Goal: Task Accomplishment & Management: Complete application form

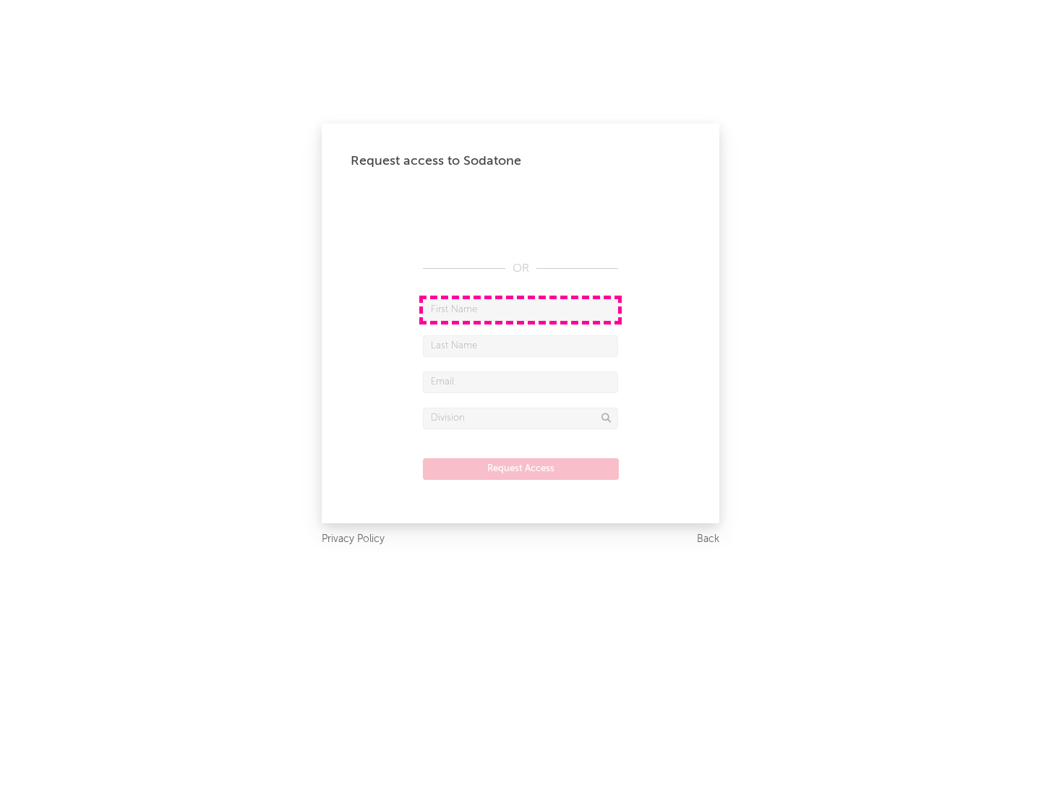
click at [520, 309] on input "text" at bounding box center [520, 310] width 195 height 22
type input "[PERSON_NAME]"
click at [520, 346] on input "text" at bounding box center [520, 346] width 195 height 22
type input "[PERSON_NAME]"
click at [520, 382] on input "text" at bounding box center [520, 383] width 195 height 22
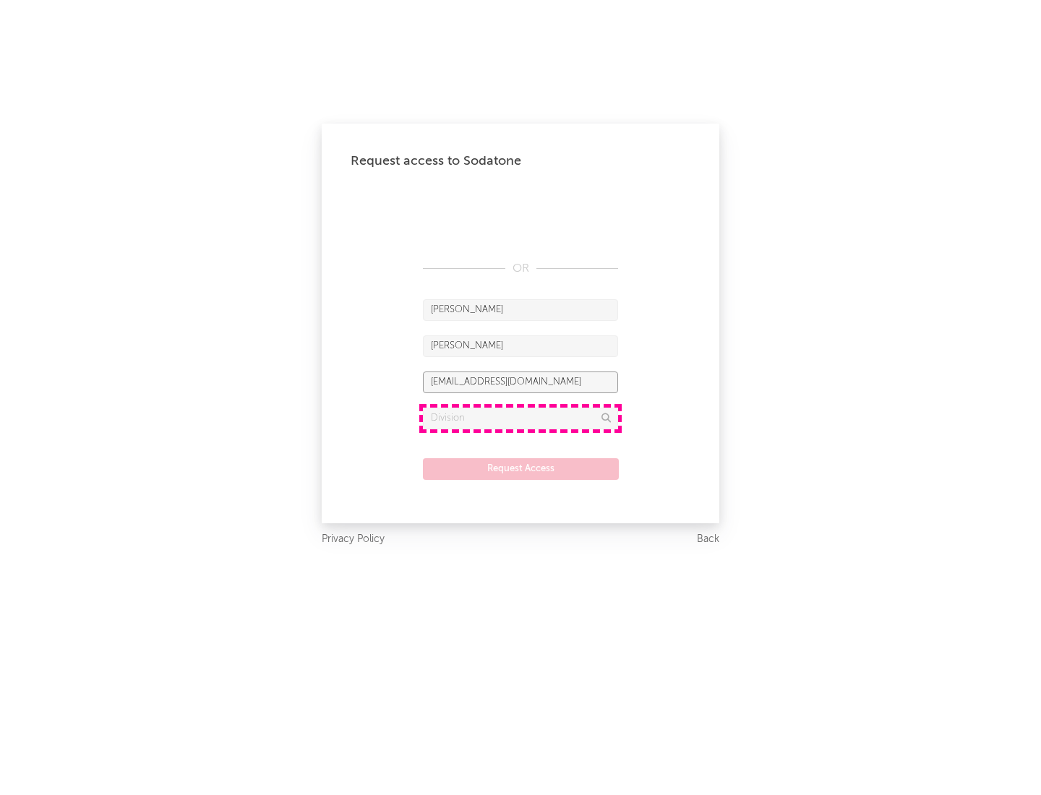
type input "[EMAIL_ADDRESS][DOMAIN_NAME]"
click at [520, 418] on input "text" at bounding box center [520, 419] width 195 height 22
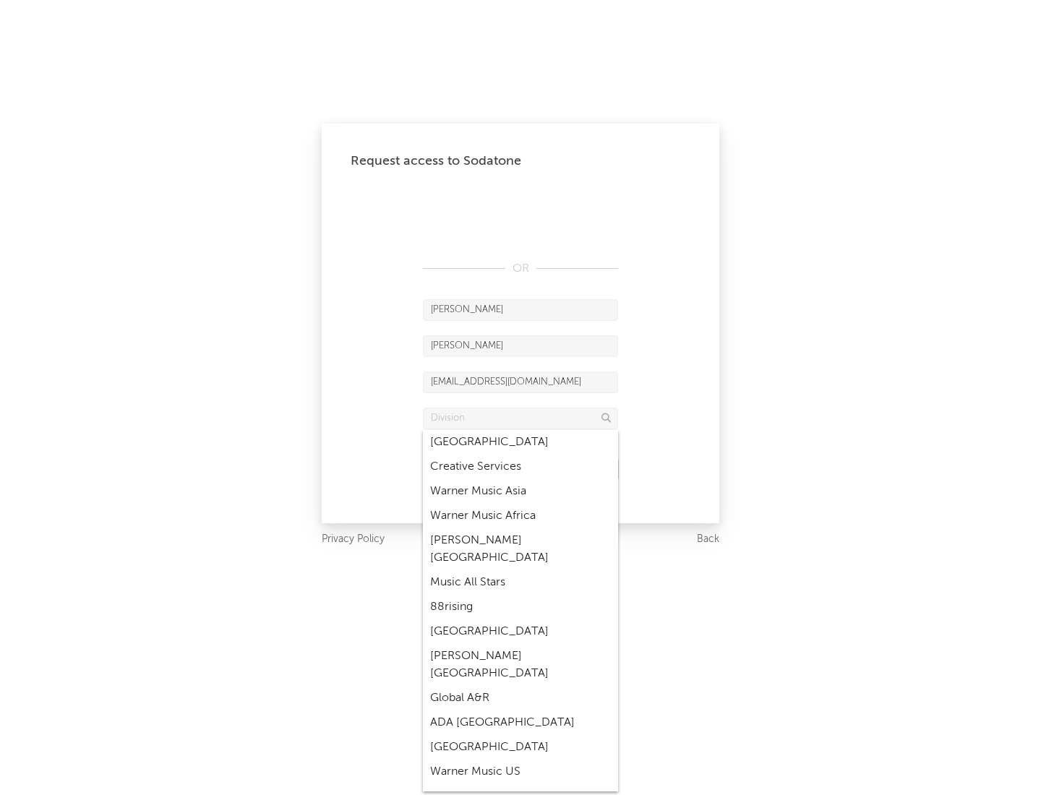
click at [516, 570] on div "Music All Stars" at bounding box center [520, 582] width 195 height 25
type input "Music All Stars"
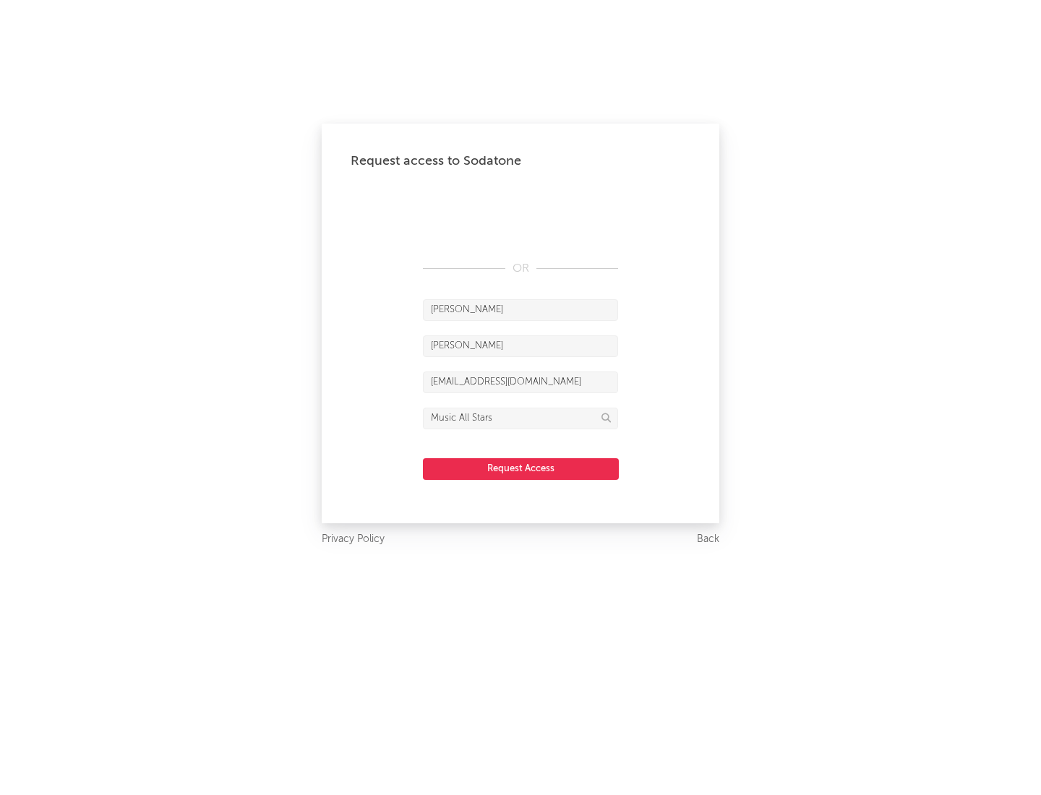
click at [520, 468] on button "Request Access" at bounding box center [521, 469] width 196 height 22
